Goal: Check status: Check status

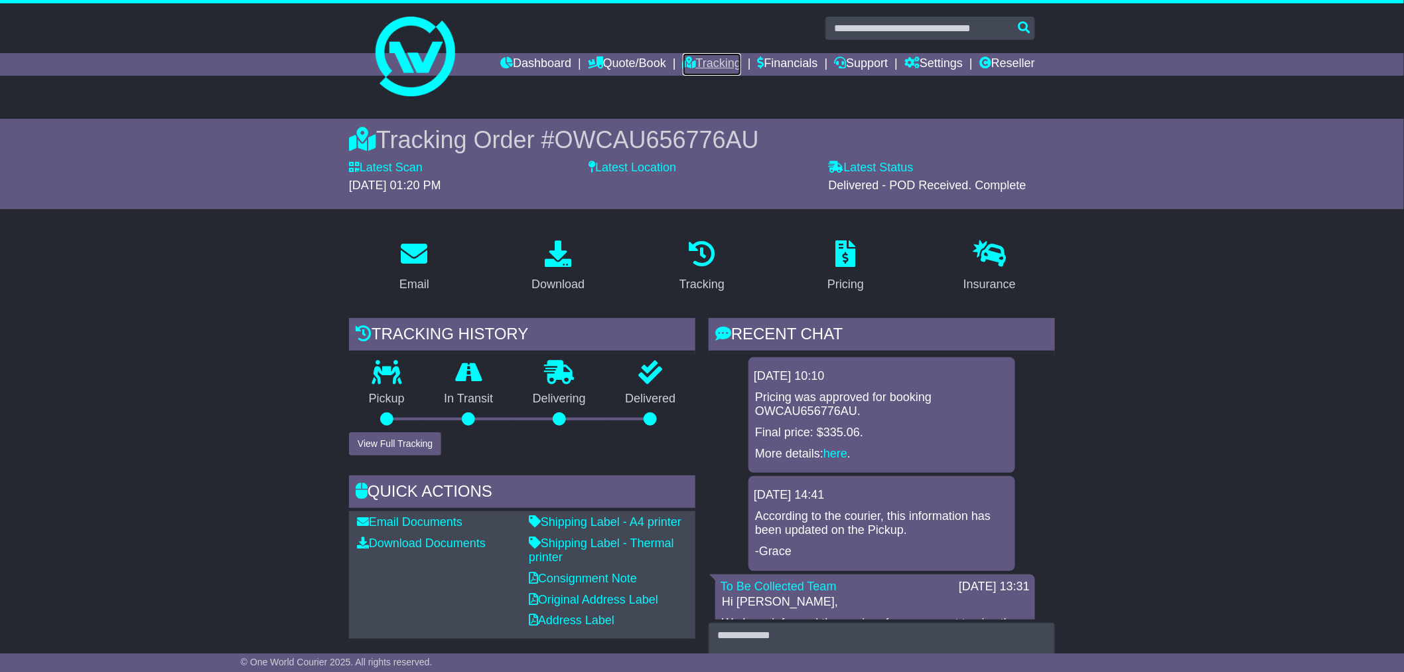
click at [695, 53] on link "Tracking" at bounding box center [712, 64] width 58 height 23
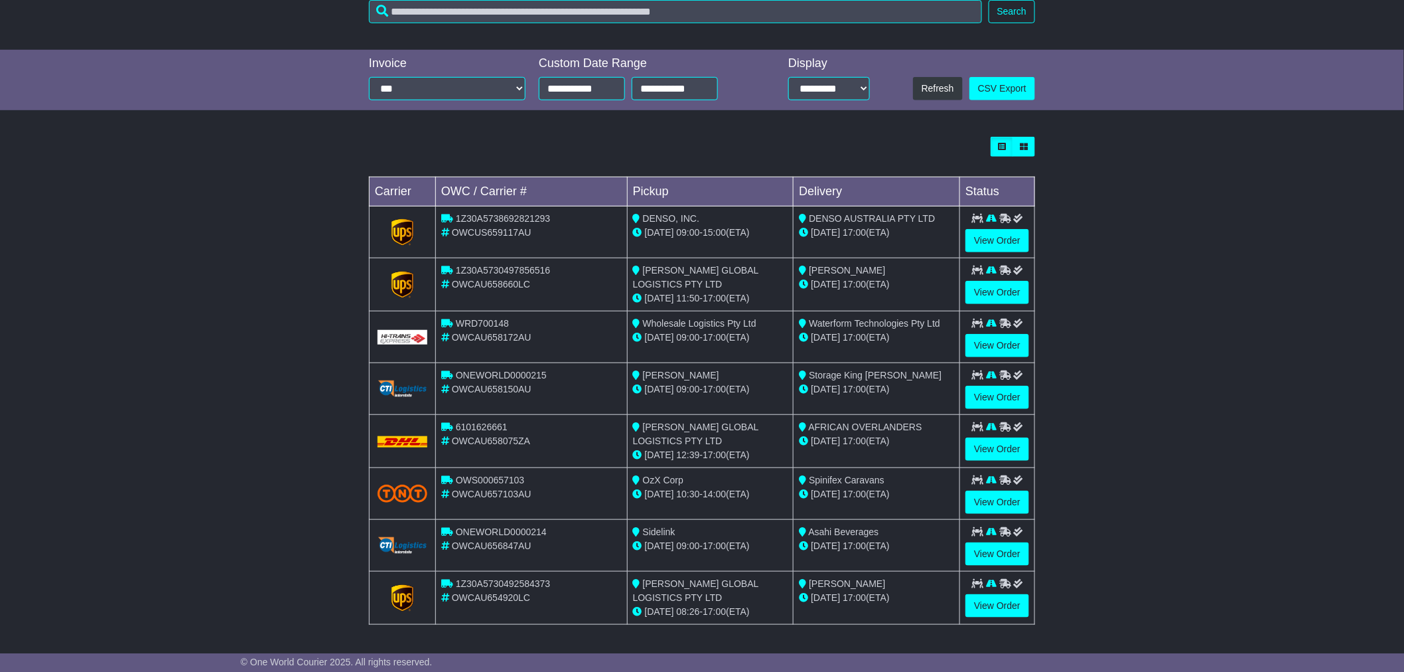
scroll to position [256, 0]
click at [990, 347] on link "View Order" at bounding box center [998, 345] width 64 height 23
